Goal: Information Seeking & Learning: Learn about a topic

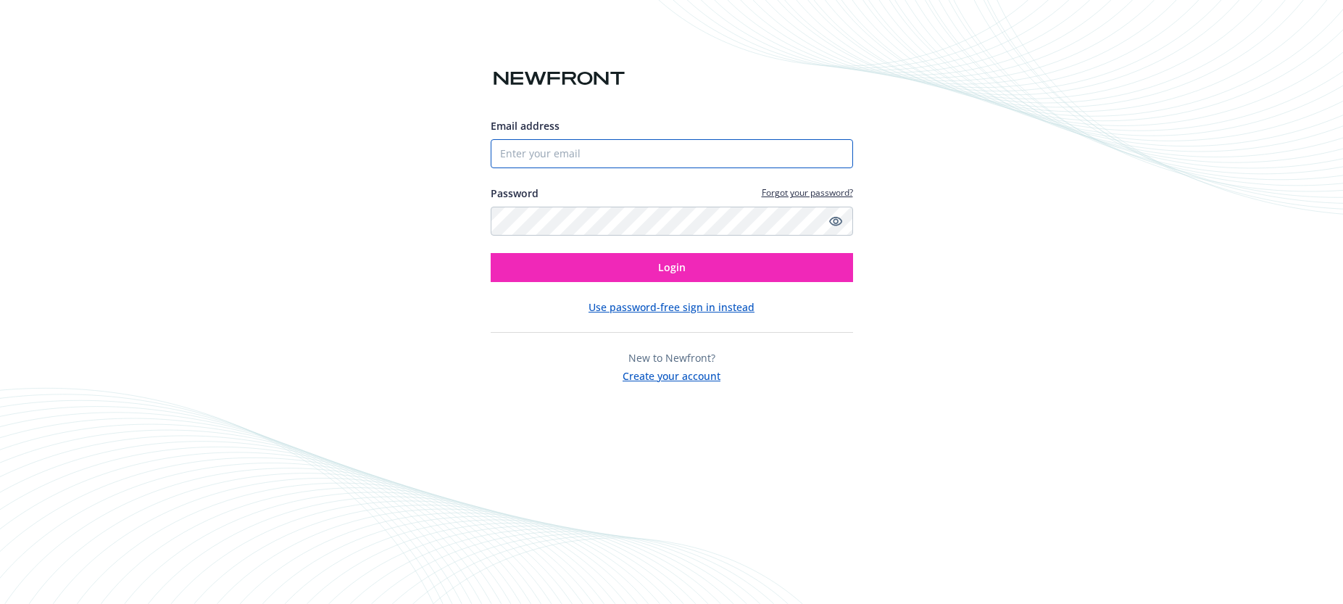
click at [604, 151] on input "Email address" at bounding box center [672, 153] width 362 height 29
type input "[PERSON_NAME][EMAIL_ADDRESS][PERSON_NAME][DOMAIN_NAME]"
click at [491, 253] on button "Login" at bounding box center [672, 267] width 362 height 29
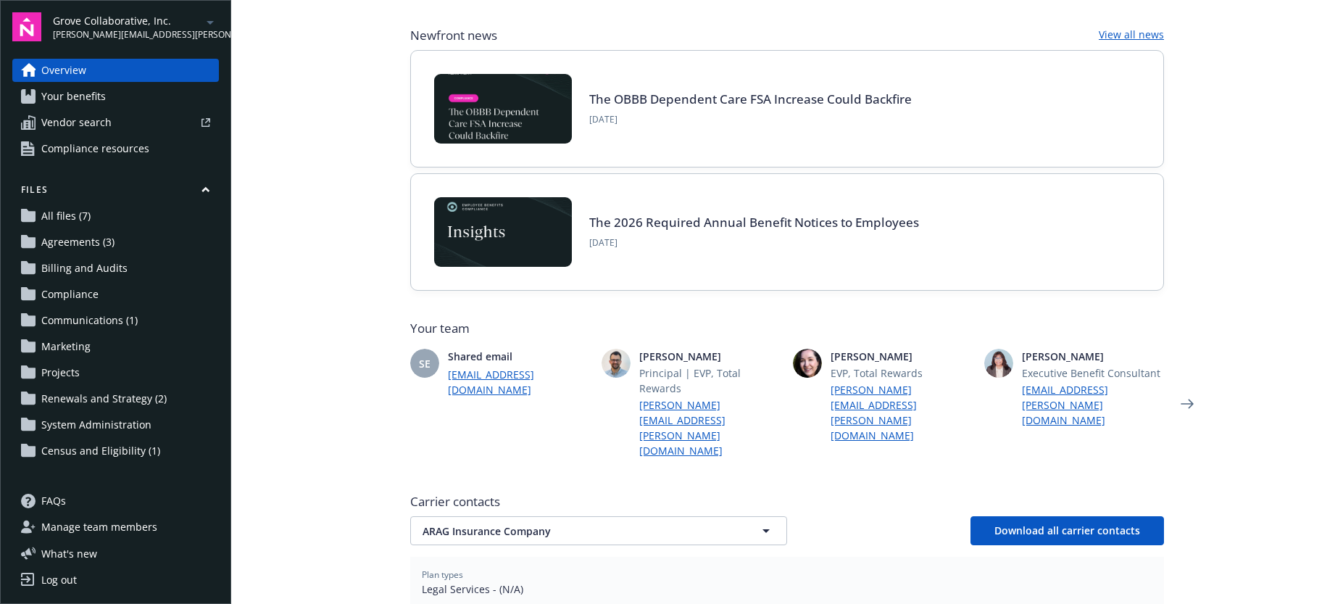
scroll to position [278, 0]
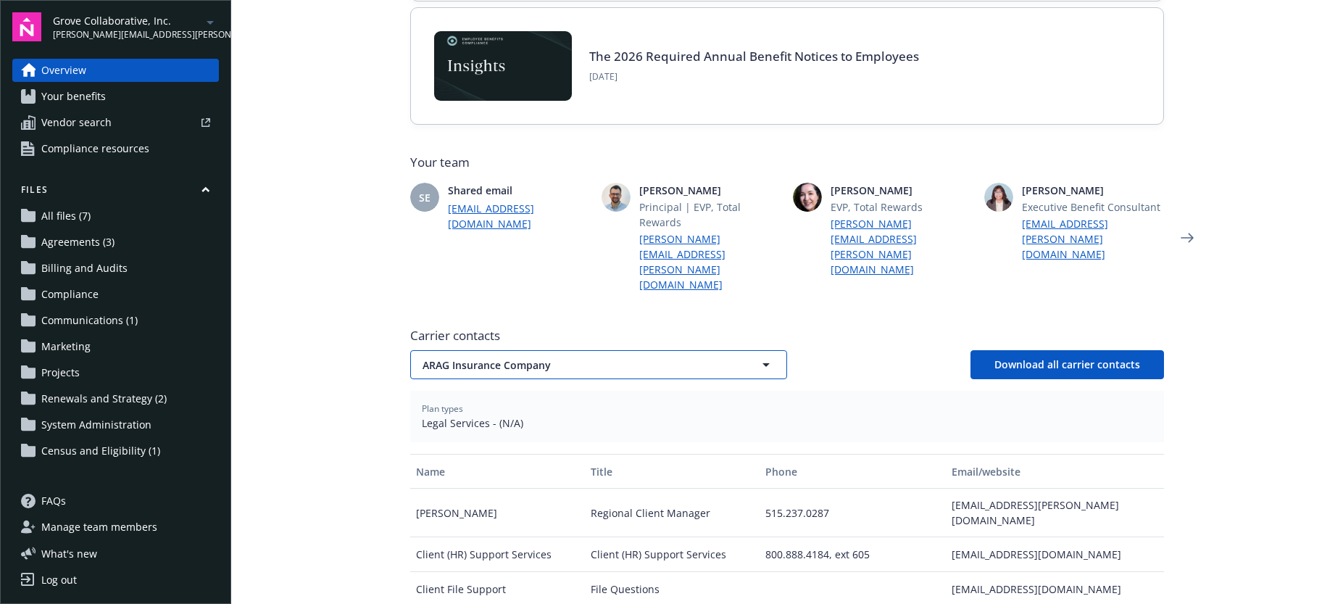
click at [602, 350] on button "ARAG Insurance Company" at bounding box center [598, 364] width 377 height 29
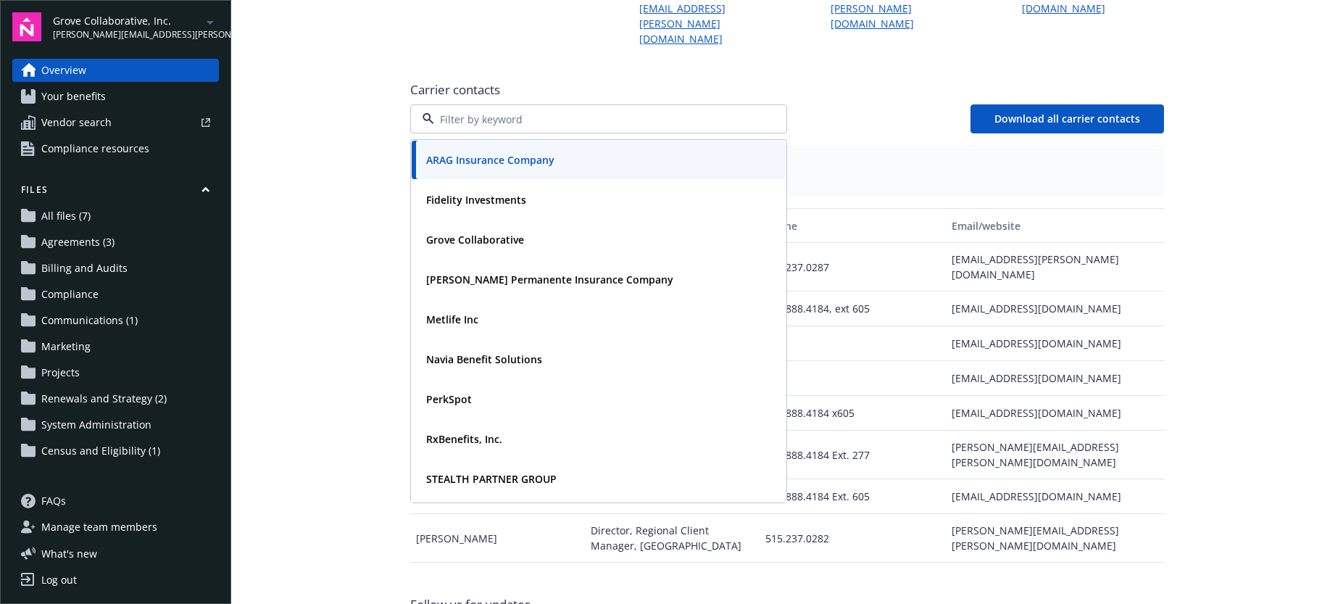
scroll to position [528, 0]
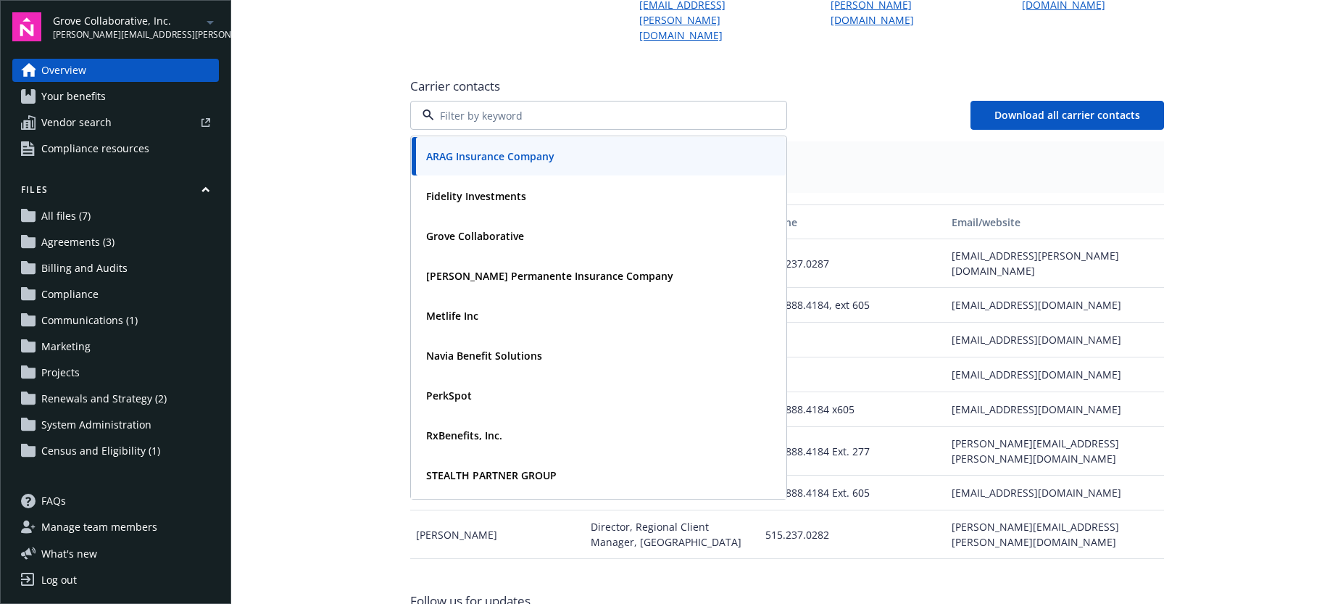
click at [786, 239] on div "515.237.0287" at bounding box center [853, 263] width 186 height 49
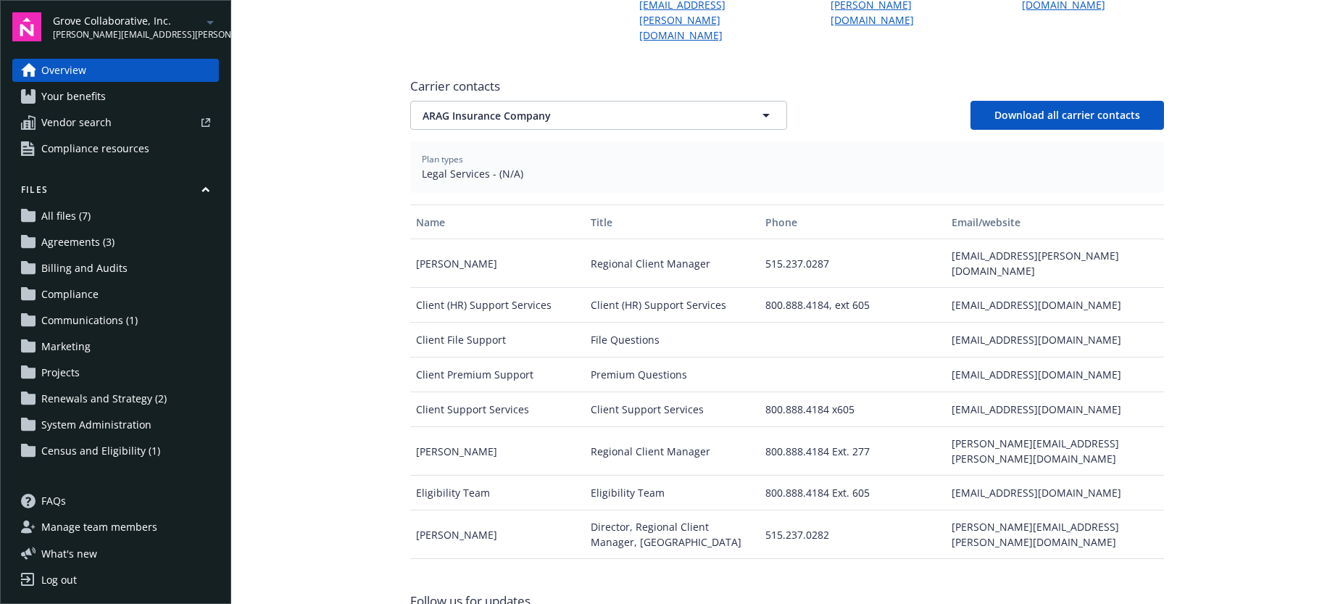
click at [180, 103] on link "Your benefits" at bounding box center [115, 96] width 207 height 23
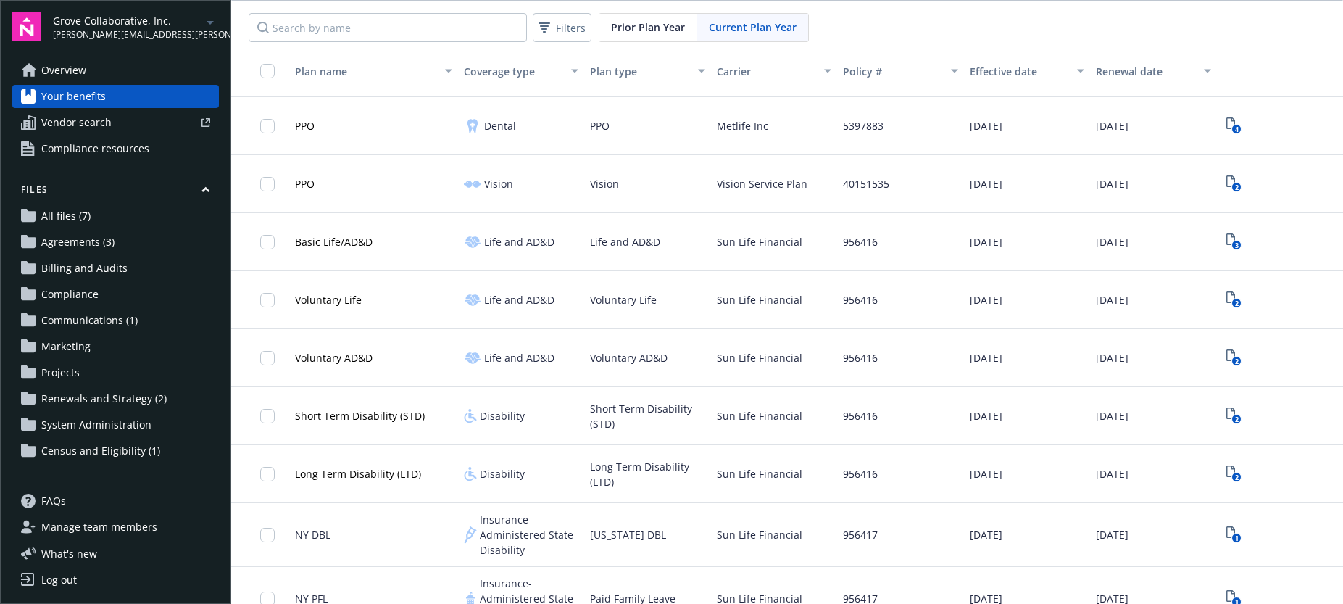
scroll to position [381, 0]
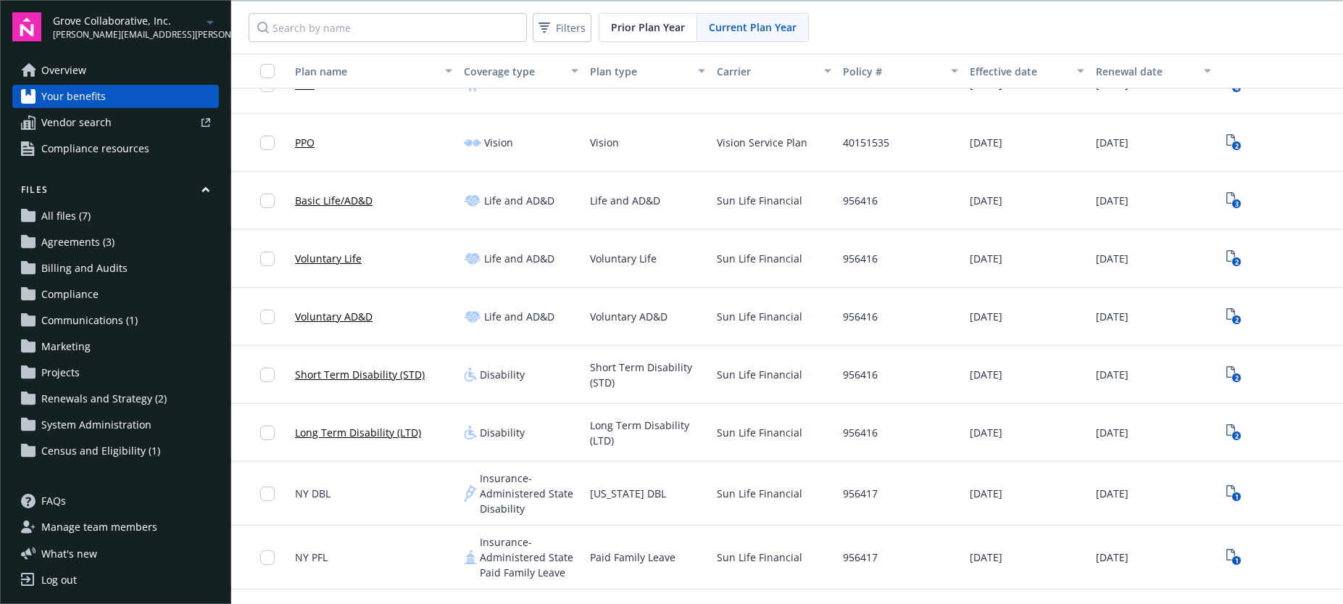
click at [611, 371] on span "Short Term Disability (STD)" at bounding box center [647, 374] width 115 height 30
